Goal: Task Accomplishment & Management: Manage account settings

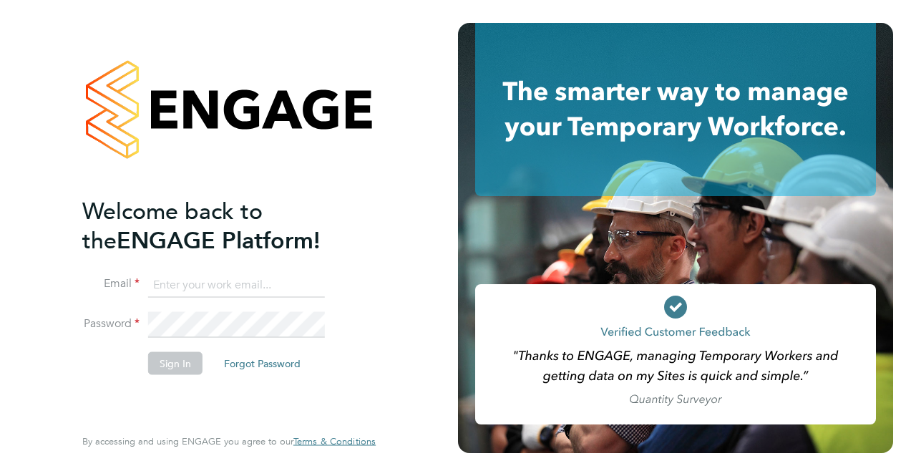
type input "lewis.cannon@bgis.com"
click at [175, 366] on button "Sign In" at bounding box center [175, 362] width 54 height 23
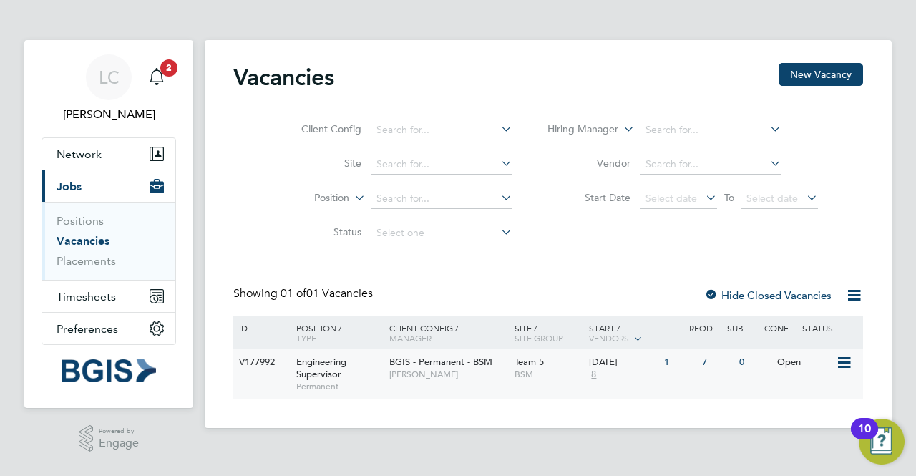
click at [850, 361] on icon at bounding box center [843, 362] width 14 height 17
click at [819, 391] on li "View Details" at bounding box center [808, 396] width 83 height 20
click at [844, 363] on icon at bounding box center [843, 362] width 14 height 17
click at [818, 395] on li "View Details" at bounding box center [808, 396] width 83 height 20
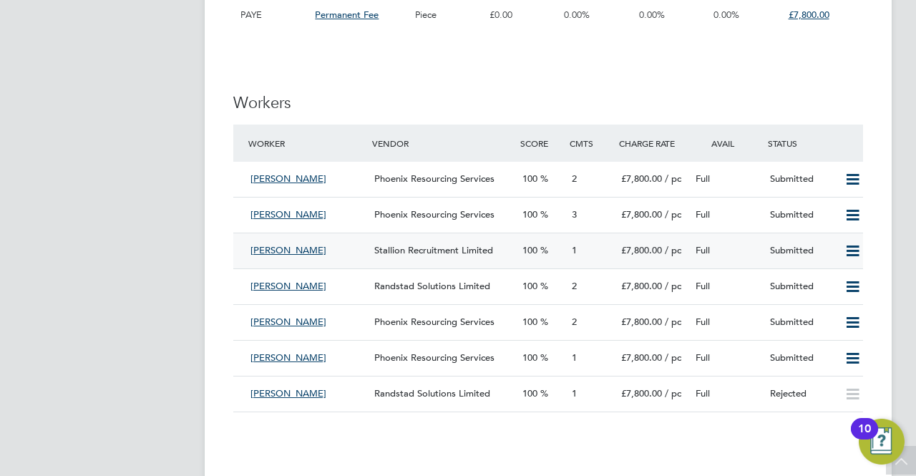
click at [267, 253] on span "Leonard Alushi" at bounding box center [288, 250] width 76 height 12
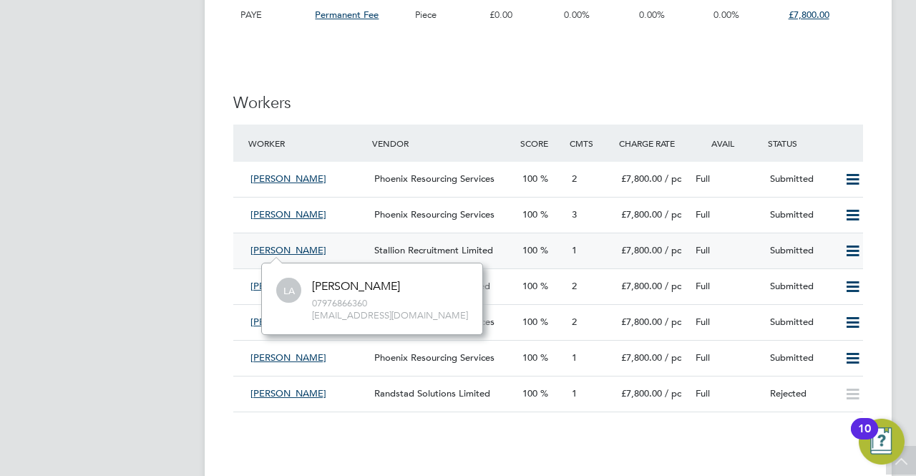
click at [276, 248] on span "[PERSON_NAME]" at bounding box center [288, 250] width 76 height 12
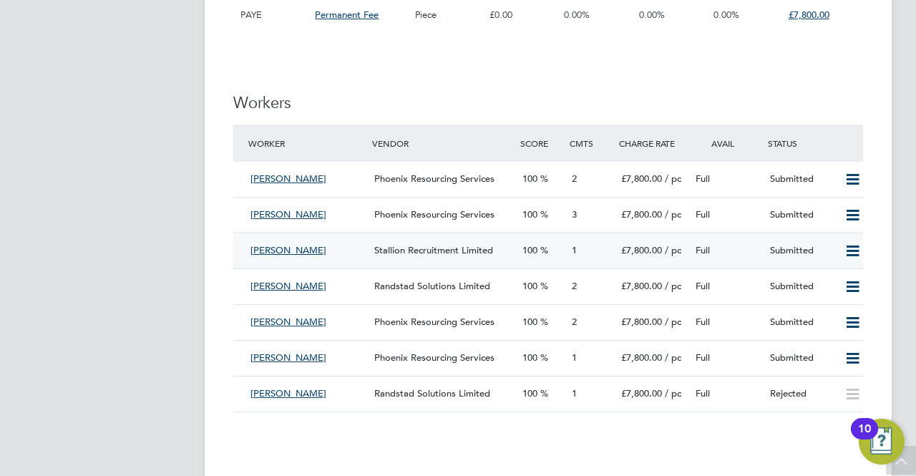
click at [576, 253] on span "1" at bounding box center [574, 250] width 5 height 12
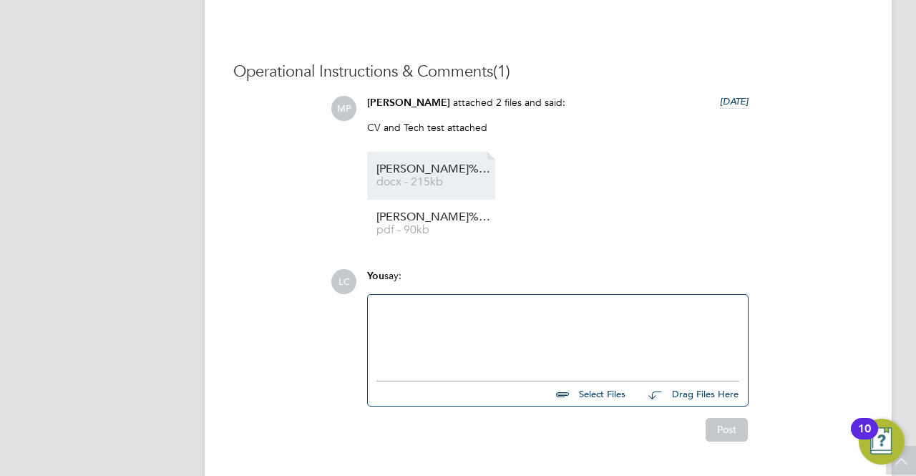
click at [436, 172] on span "Leonard%20Alushi%20CV%20SW" at bounding box center [433, 169] width 114 height 11
click at [416, 311] on div at bounding box center [557, 334] width 363 height 62
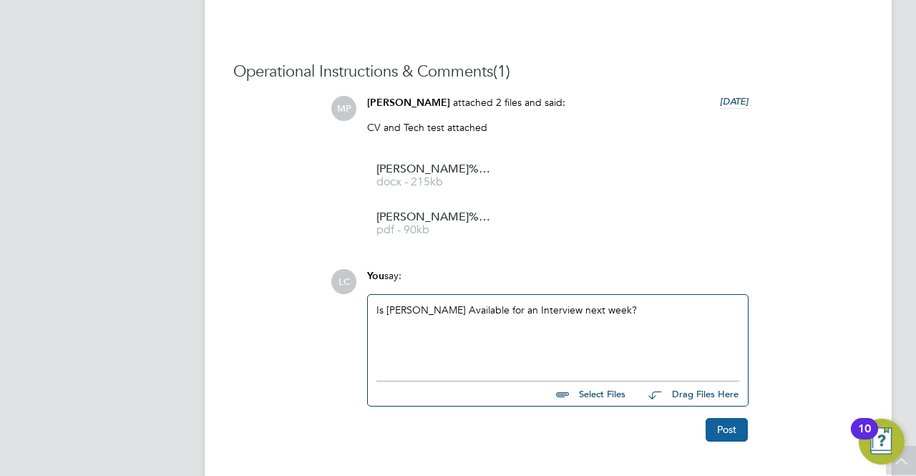
click at [737, 437] on button "Post" at bounding box center [727, 429] width 42 height 23
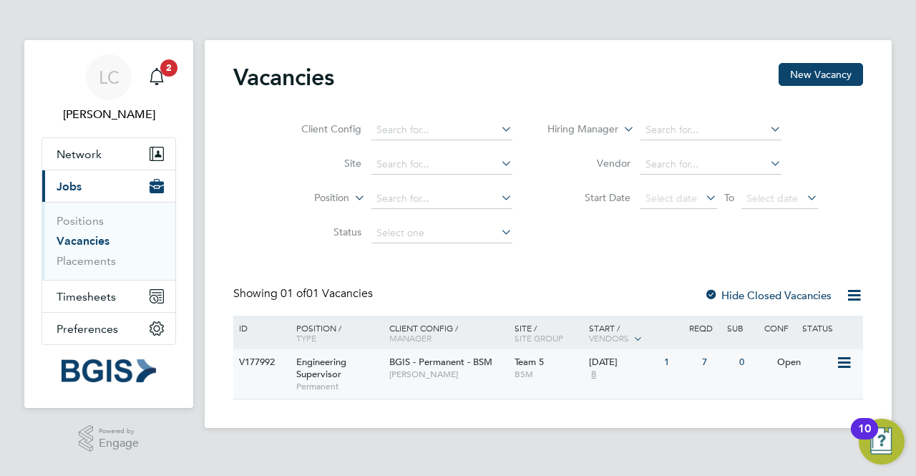
click at [703, 362] on div "7" at bounding box center [716, 362] width 37 height 26
click at [704, 361] on div "7" at bounding box center [716, 362] width 37 height 26
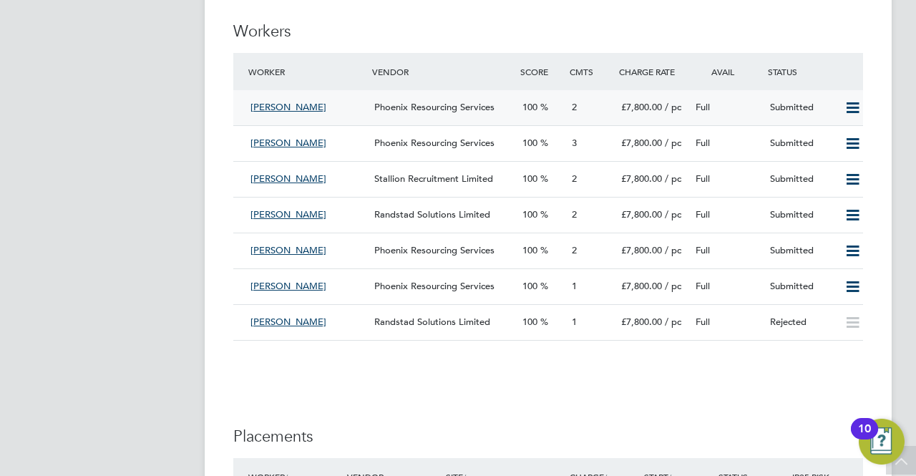
click at [284, 110] on span "[PERSON_NAME]" at bounding box center [288, 107] width 76 height 12
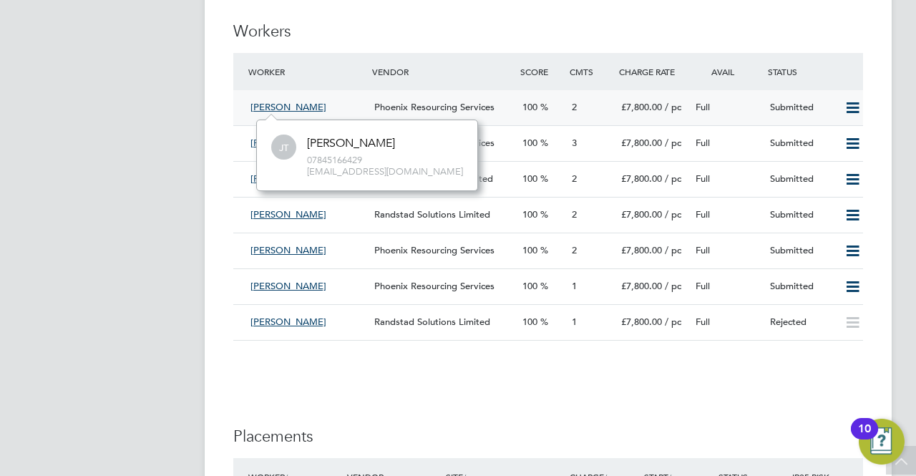
click at [850, 102] on icon at bounding box center [853, 107] width 18 height 11
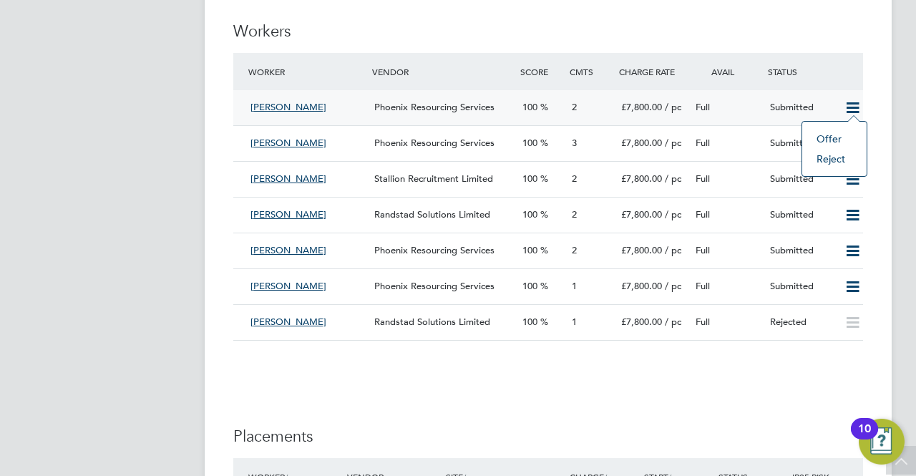
click at [856, 78] on div "Status" at bounding box center [813, 72] width 99 height 26
click at [281, 110] on span "[PERSON_NAME]" at bounding box center [288, 107] width 76 height 12
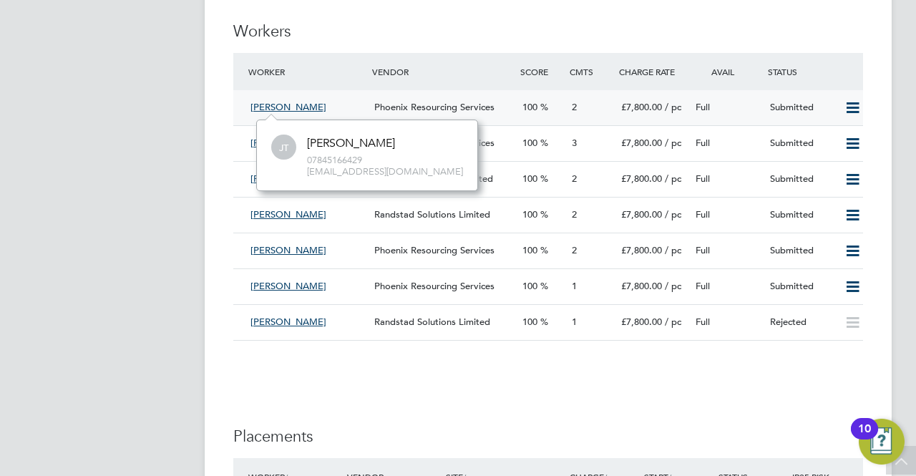
click at [289, 108] on span "[PERSON_NAME]" at bounding box center [288, 107] width 76 height 12
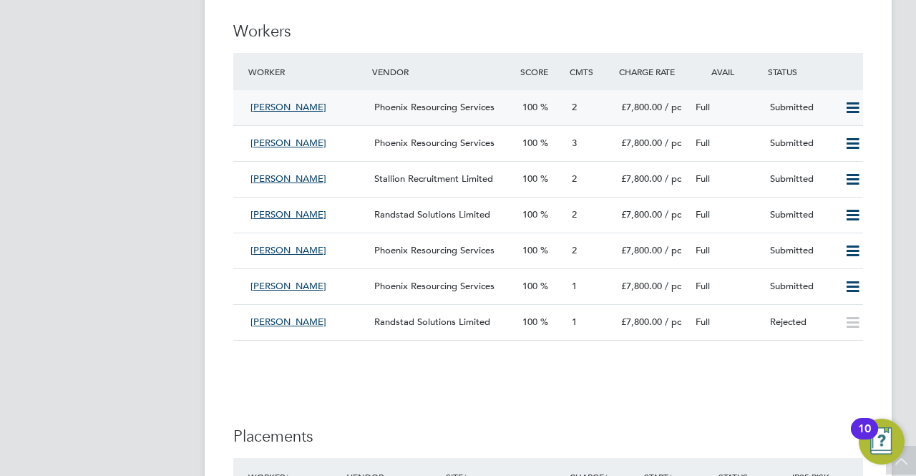
click at [575, 109] on span "2" at bounding box center [574, 107] width 5 height 12
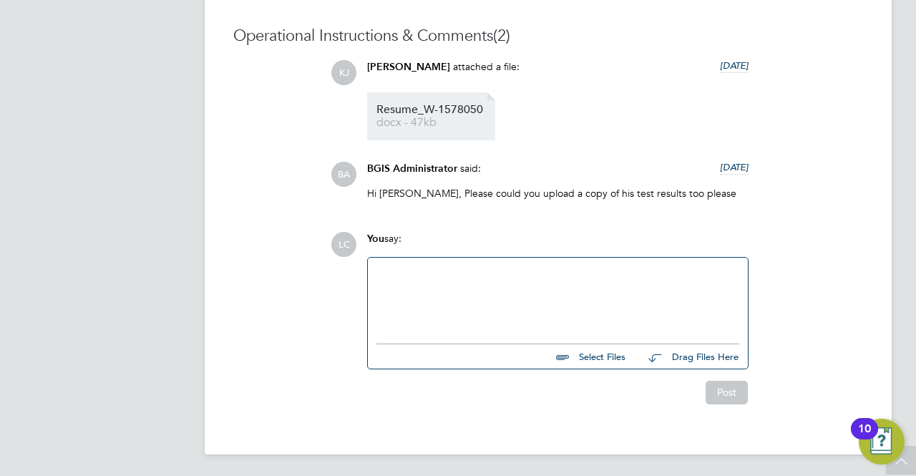
click at [405, 104] on li "Resume_W-1578050 docx - 47kb" at bounding box center [431, 116] width 128 height 48
click at [409, 108] on span "Resume_W-1578050" at bounding box center [433, 109] width 114 height 11
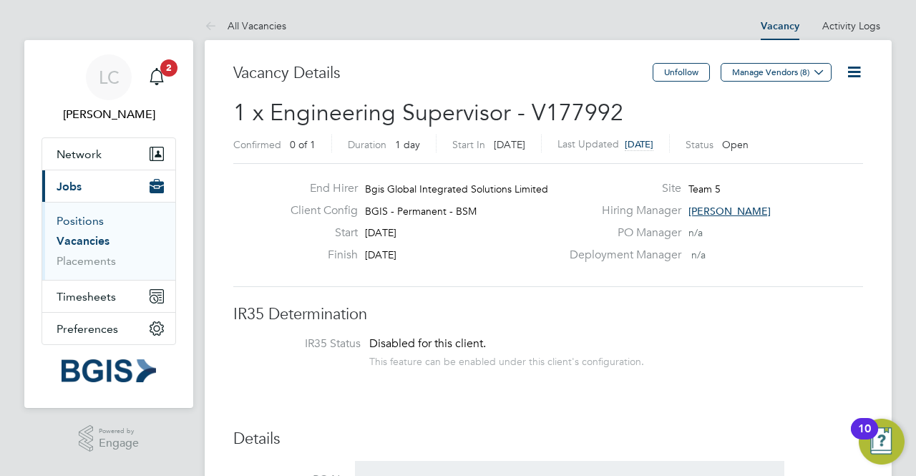
click at [92, 221] on link "Positions" at bounding box center [80, 221] width 47 height 14
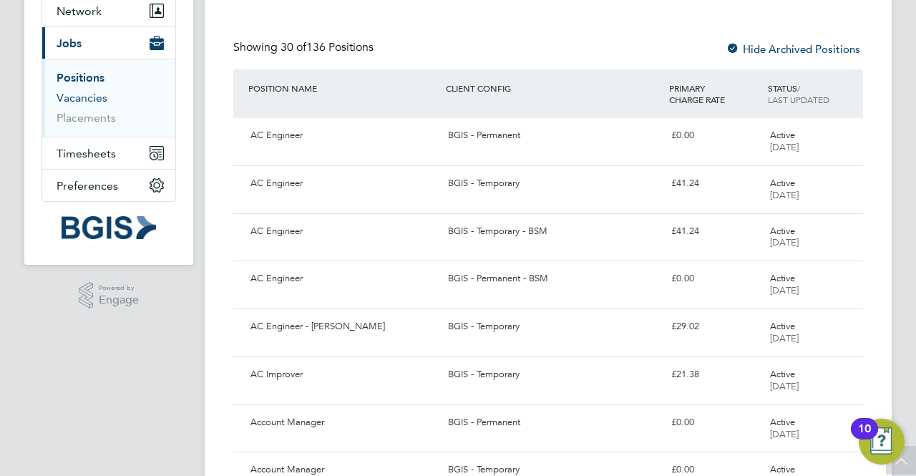
click at [87, 97] on link "Vacancies" at bounding box center [82, 98] width 51 height 14
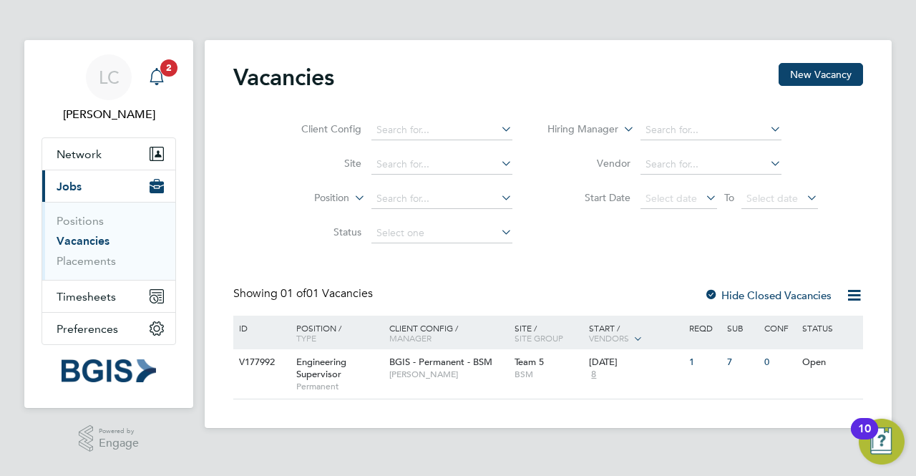
click at [174, 70] on span "2" at bounding box center [168, 67] width 17 height 17
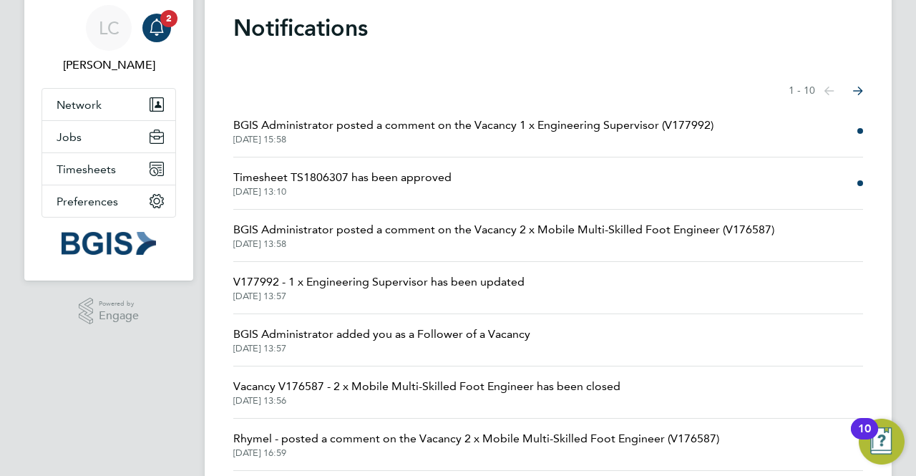
scroll to position [72, 0]
